Goal: Task Accomplishment & Management: Complete application form

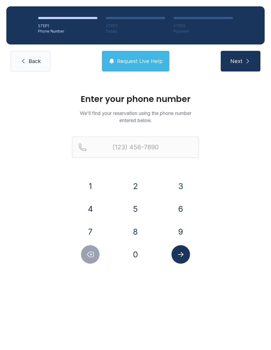
click at [185, 234] on button "9" at bounding box center [181, 231] width 19 height 19
click at [85, 190] on button "1" at bounding box center [90, 186] width 19 height 19
click at [136, 262] on button "0" at bounding box center [135, 254] width 19 height 19
click at [173, 192] on div "3" at bounding box center [180, 186] width 37 height 19
click at [181, 186] on button "3" at bounding box center [181, 186] width 19 height 19
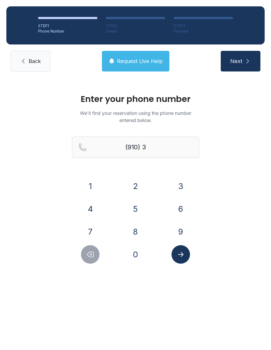
click at [138, 189] on button "2" at bounding box center [135, 186] width 19 height 19
click at [135, 187] on button "2" at bounding box center [135, 186] width 19 height 19
click at [140, 208] on button "5" at bounding box center [135, 209] width 19 height 19
click at [95, 232] on button "7" at bounding box center [90, 231] width 19 height 19
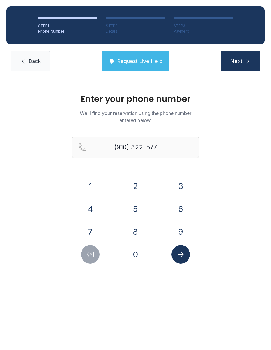
click at [139, 258] on button "0" at bounding box center [135, 254] width 19 height 19
click at [246, 63] on icon "submit" at bounding box center [248, 61] width 6 height 6
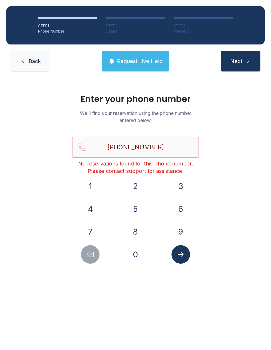
click at [179, 146] on input "[PHONE_NUMBER]" at bounding box center [135, 147] width 127 height 21
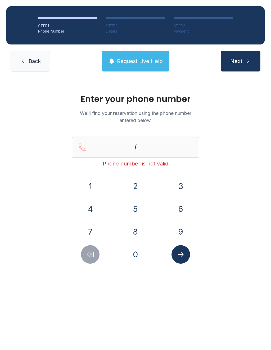
click at [239, 59] on span "Next" at bounding box center [236, 60] width 12 height 7
type input "("
click at [35, 63] on span "Back" at bounding box center [35, 60] width 12 height 7
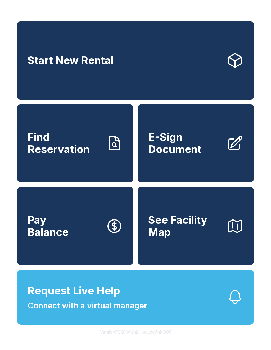
click at [87, 152] on span "Find Reservation" at bounding box center [65, 143] width 74 height 24
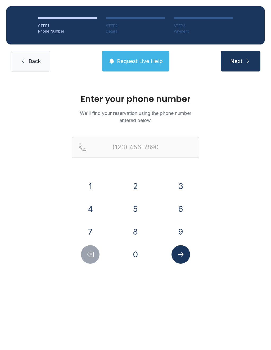
click at [185, 259] on button "Submit lookup form" at bounding box center [181, 254] width 19 height 19
click at [246, 58] on button "Next" at bounding box center [241, 61] width 40 height 21
type input "("
click at [28, 62] on link "Back" at bounding box center [31, 61] width 40 height 21
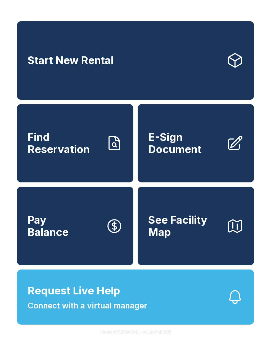
click at [63, 229] on span "Pay Balance" at bounding box center [48, 226] width 41 height 24
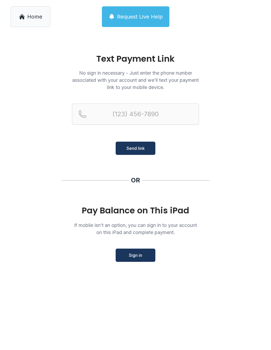
click at [32, 24] on link "Home" at bounding box center [31, 16] width 40 height 21
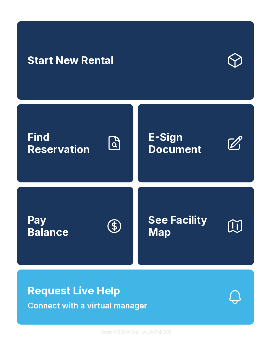
click at [194, 155] on span "E-Sign Document" at bounding box center [185, 143] width 74 height 24
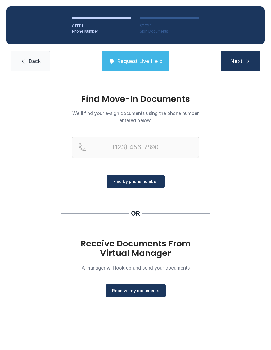
click at [241, 61] on span "Next" at bounding box center [236, 60] width 12 height 7
type input "("
click at [26, 64] on icon at bounding box center [23, 61] width 6 height 6
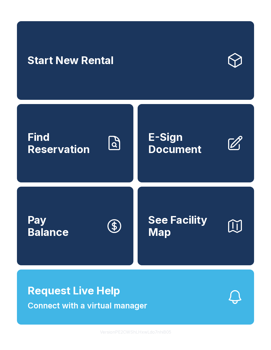
click at [239, 58] on icon at bounding box center [235, 60] width 13 height 14
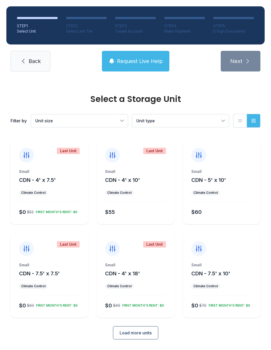
click at [33, 64] on span "Back" at bounding box center [35, 60] width 12 height 7
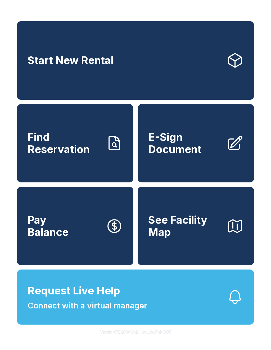
click at [67, 231] on span "Pay Balance" at bounding box center [48, 226] width 41 height 24
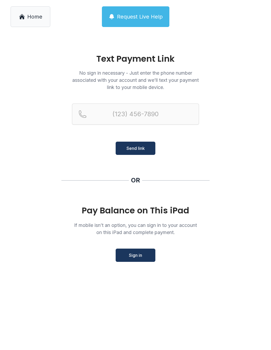
click at [29, 16] on span "Home" at bounding box center [34, 16] width 15 height 7
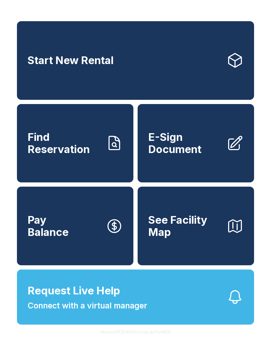
click at [167, 303] on button "Request Live Help Connect with a virtual manager" at bounding box center [135, 296] width 237 height 55
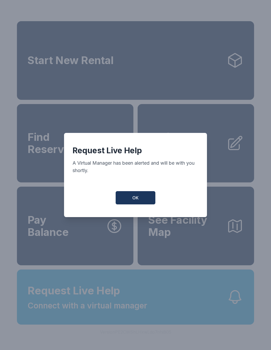
click at [129, 194] on button "OK" at bounding box center [136, 197] width 40 height 13
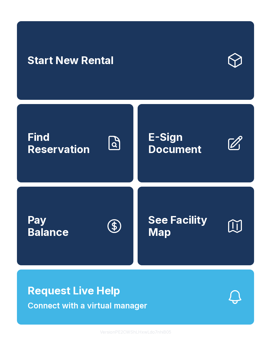
click at [114, 299] on span "Request Live Help" at bounding box center [74, 291] width 93 height 16
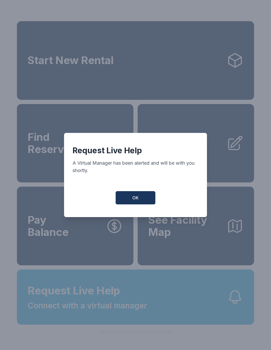
click at [130, 200] on button "OK" at bounding box center [136, 197] width 40 height 13
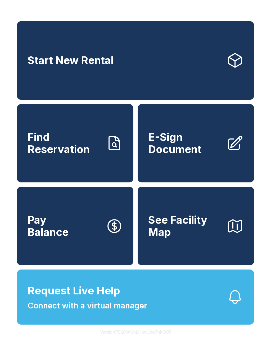
click at [241, 305] on icon "button" at bounding box center [235, 297] width 17 height 17
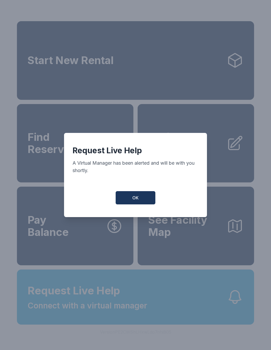
click at [135, 195] on button "OK" at bounding box center [136, 197] width 40 height 13
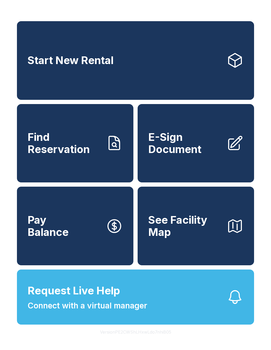
click at [223, 146] on link "E-Sign Document" at bounding box center [196, 143] width 116 height 79
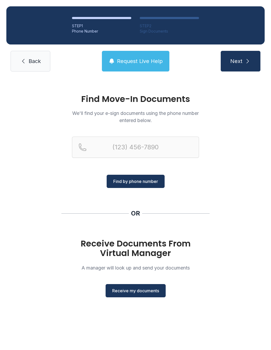
click at [135, 67] on button "Request Live Help" at bounding box center [135, 61] width 67 height 21
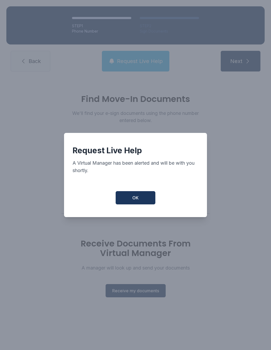
click at [136, 204] on button "OK" at bounding box center [136, 197] width 40 height 13
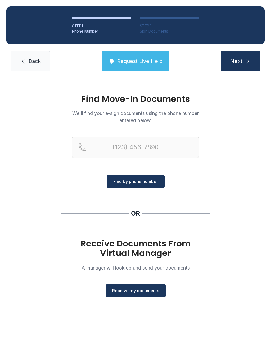
click at [36, 64] on span "Back" at bounding box center [35, 60] width 12 height 7
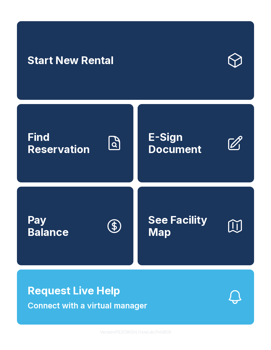
click at [84, 253] on link "Pay Balance" at bounding box center [75, 226] width 116 height 79
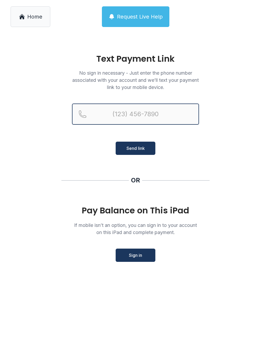
click at [146, 112] on input "Reservation phone number" at bounding box center [135, 113] width 127 height 21
click at [136, 148] on button "Send link" at bounding box center [136, 148] width 40 height 13
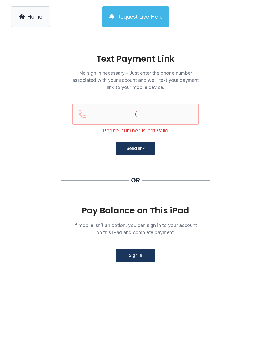
type input "("
click at [35, 11] on link "Home" at bounding box center [31, 16] width 40 height 21
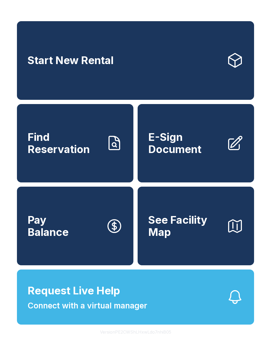
click at [114, 56] on span "Start New Rental" at bounding box center [71, 60] width 86 height 12
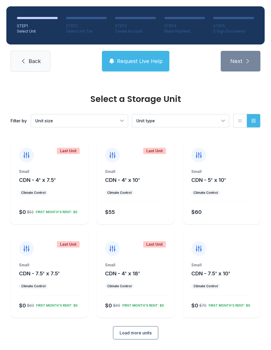
click at [140, 62] on span "Request Live Help" at bounding box center [140, 60] width 46 height 7
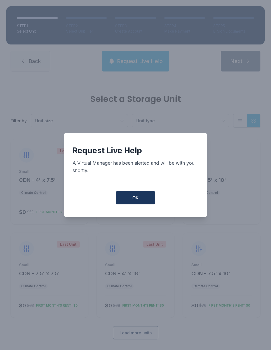
click at [138, 200] on span "OK" at bounding box center [135, 198] width 6 height 6
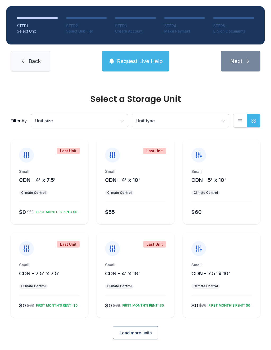
click at [34, 62] on span "Back" at bounding box center [35, 60] width 12 height 7
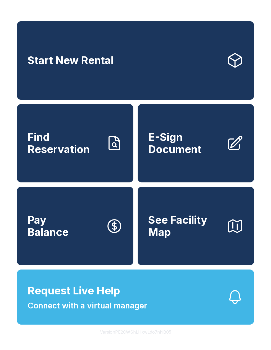
click at [127, 312] on span "Connect with a virtual manager" at bounding box center [88, 306] width 120 height 12
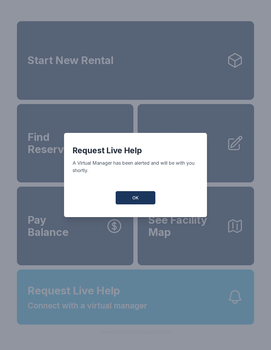
click at [132, 201] on span "OK" at bounding box center [135, 198] width 6 height 6
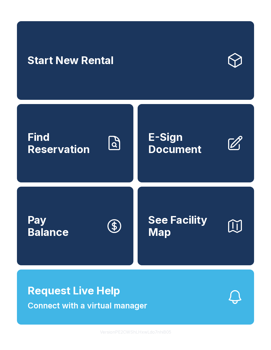
click at [156, 66] on link "Start New Rental" at bounding box center [135, 60] width 237 height 79
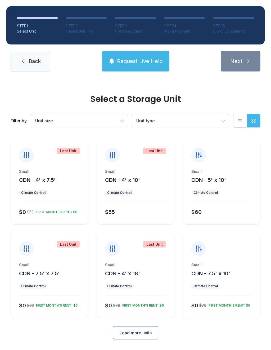
click at [228, 120] on button "Unit type" at bounding box center [180, 120] width 97 height 13
